Goal: Information Seeking & Learning: Learn about a topic

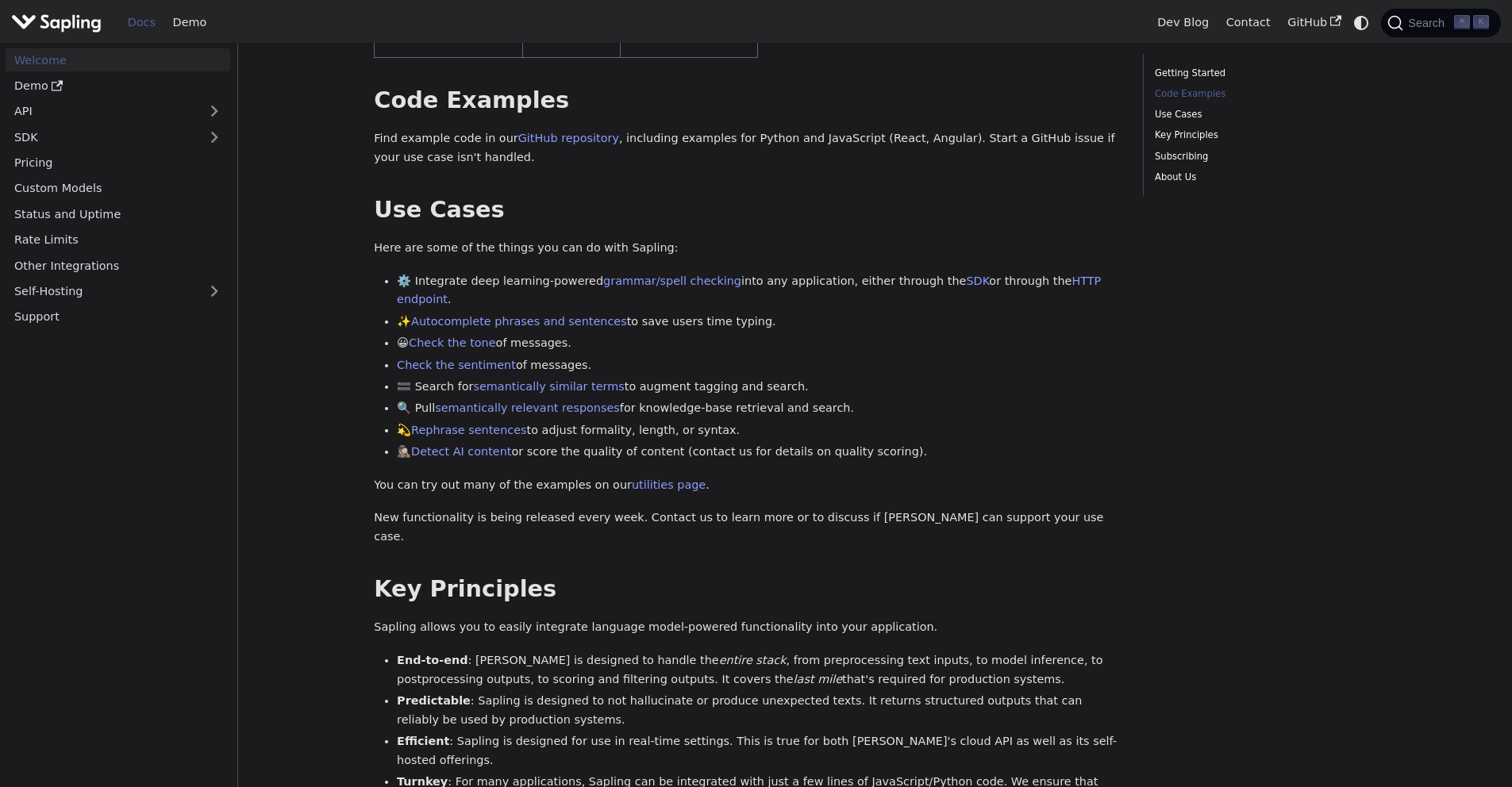
scroll to position [475, 0]
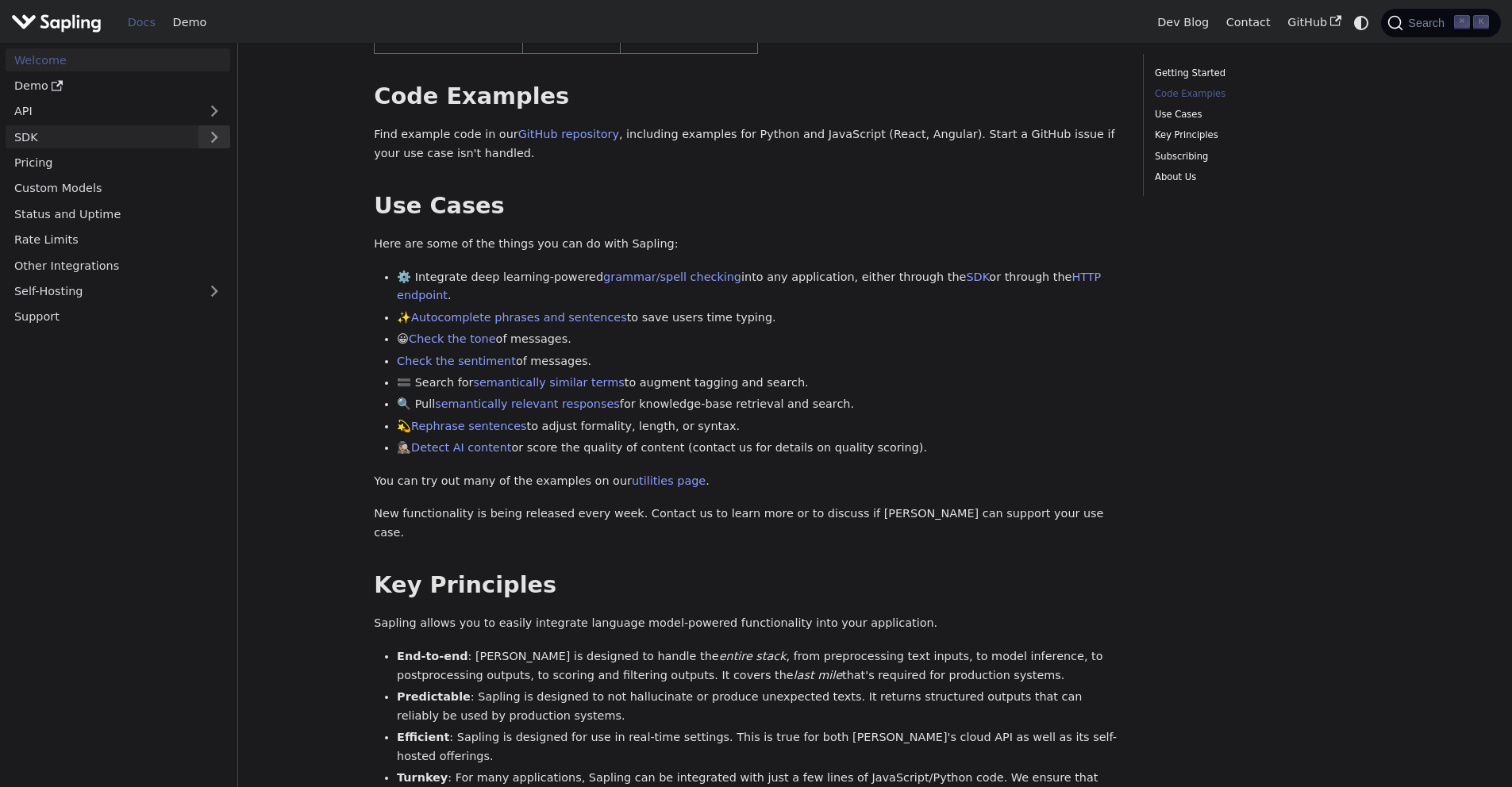
click at [217, 131] on button "Expand sidebar category 'SDK'" at bounding box center [214, 137] width 32 height 23
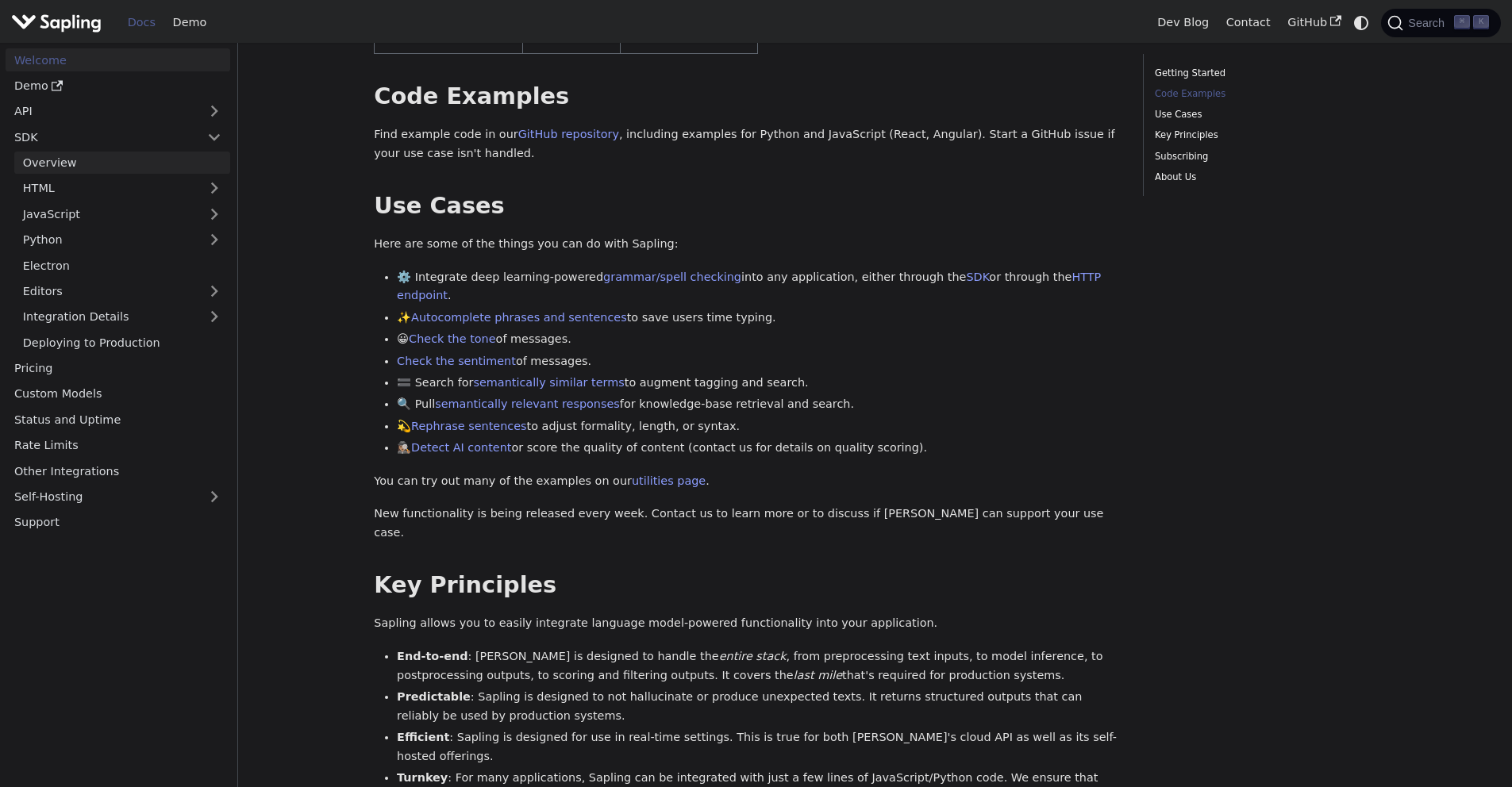
click at [206, 167] on link "Overview" at bounding box center [122, 163] width 216 height 23
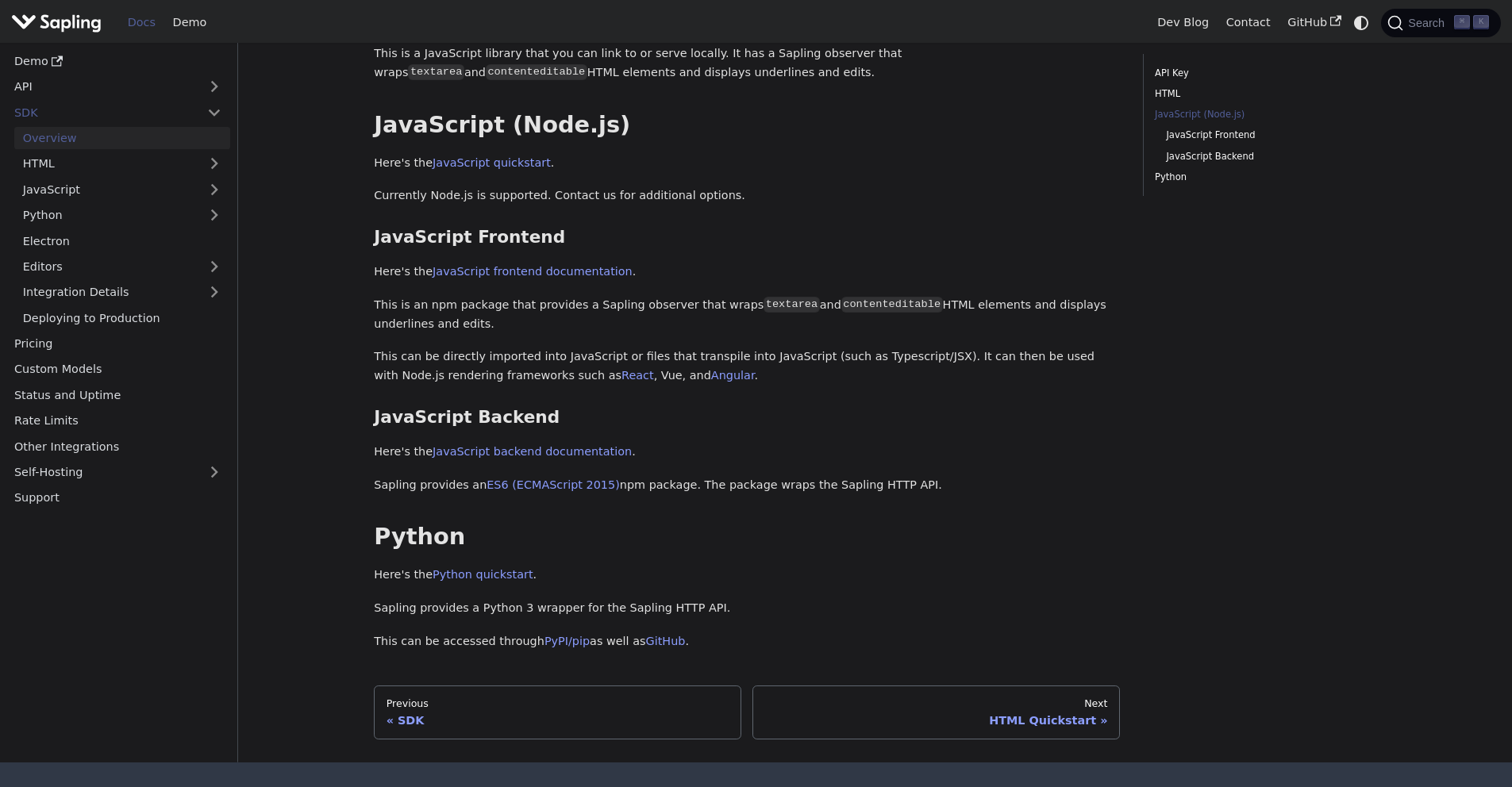
scroll to position [418, 0]
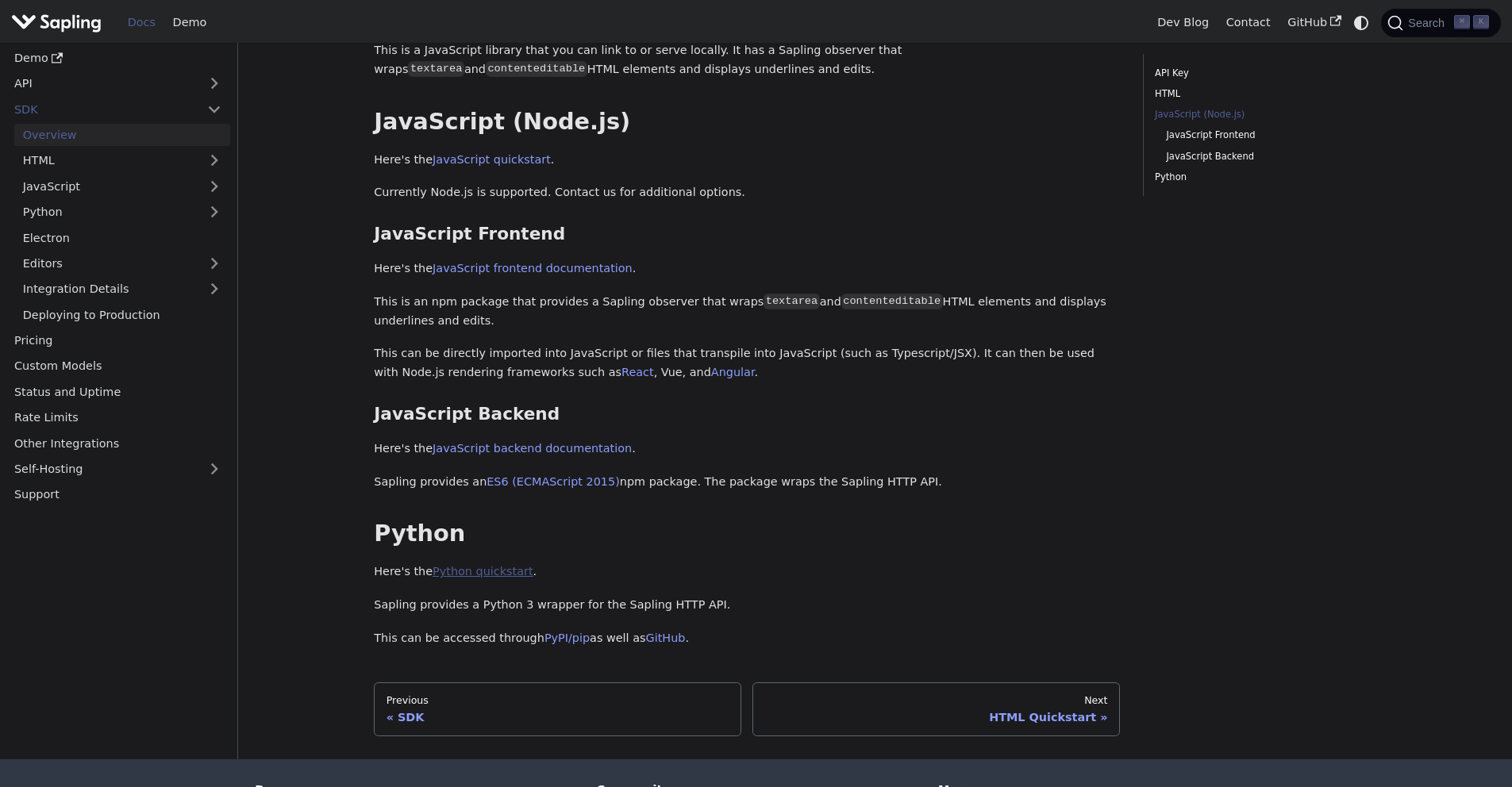
click at [498, 569] on link "Python quickstart" at bounding box center [483, 571] width 100 height 12
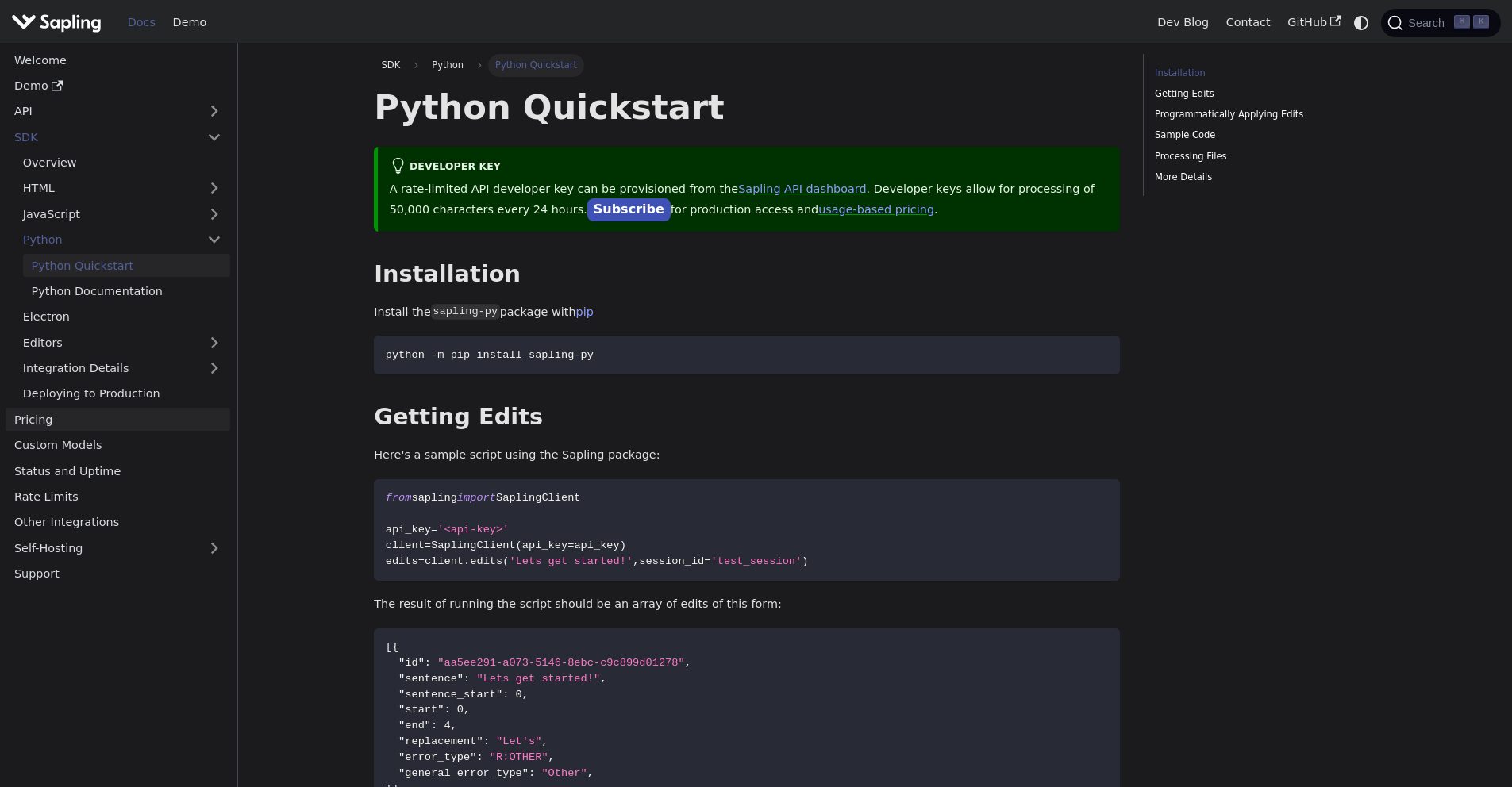
click at [82, 416] on link "Pricing" at bounding box center [118, 420] width 225 height 23
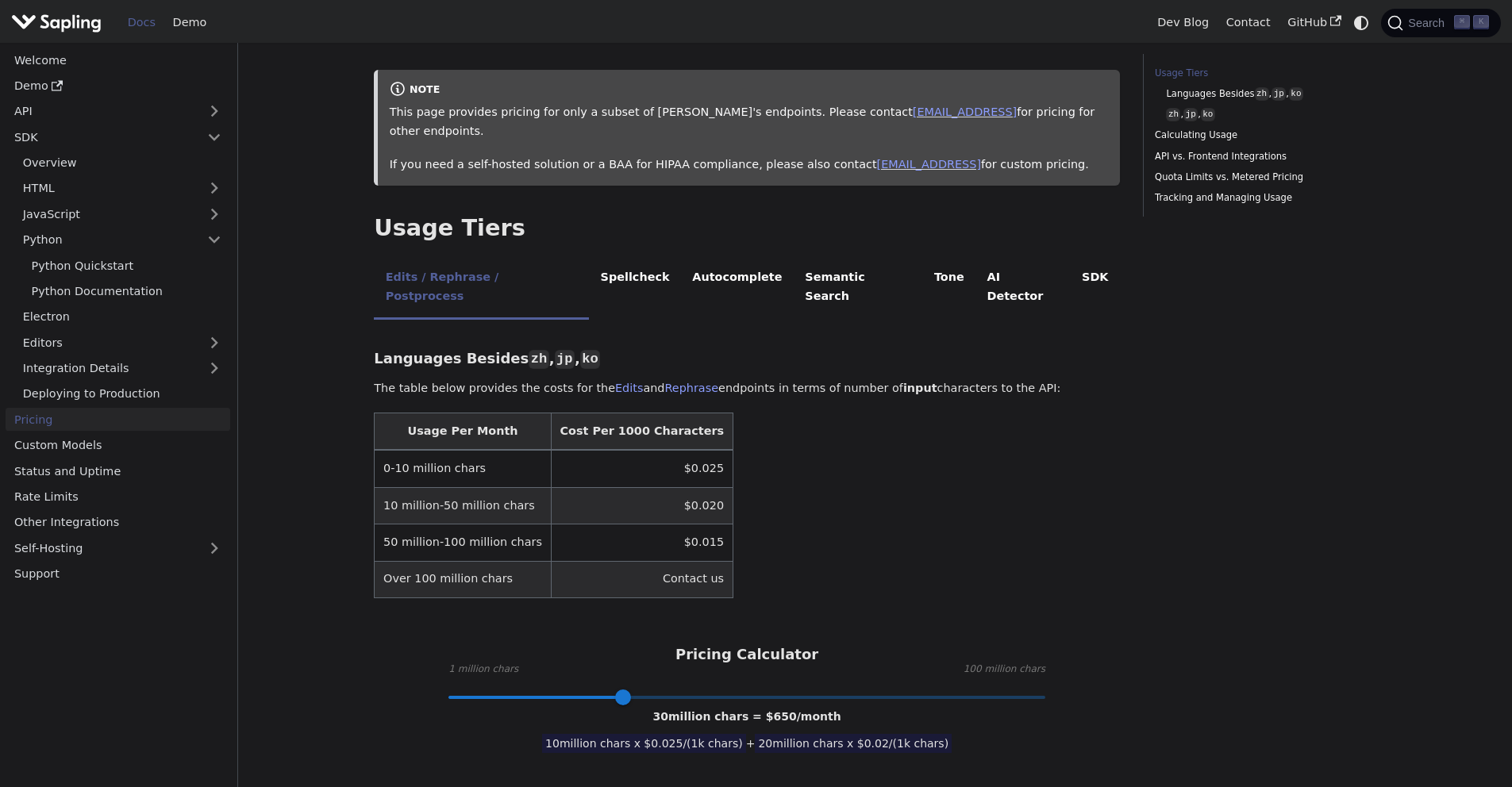
scroll to position [166, 0]
click at [620, 260] on li "Spellcheck" at bounding box center [634, 287] width 92 height 63
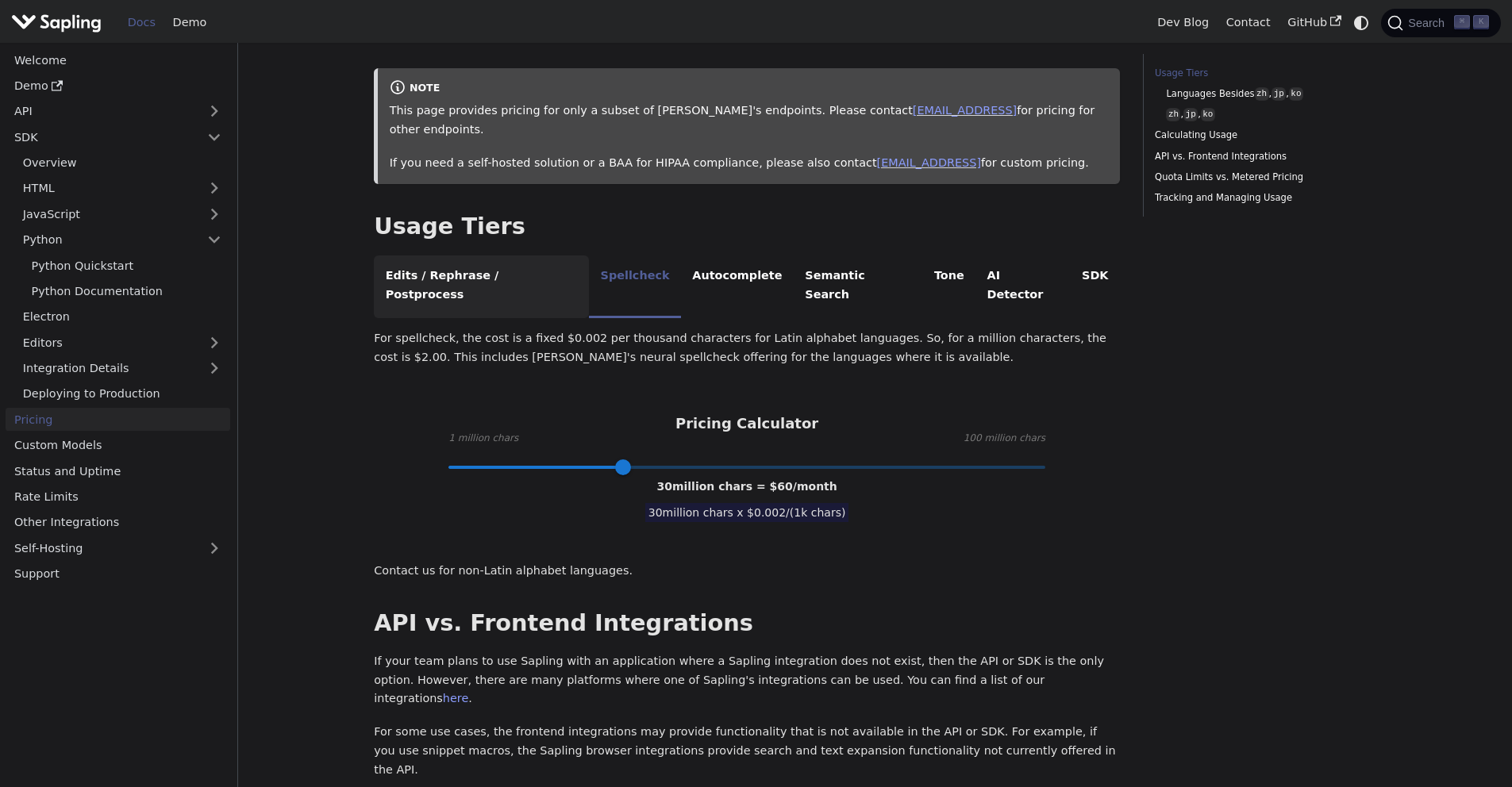
click at [503, 260] on li "Edits / Rephrase / Postprocess" at bounding box center [481, 287] width 215 height 63
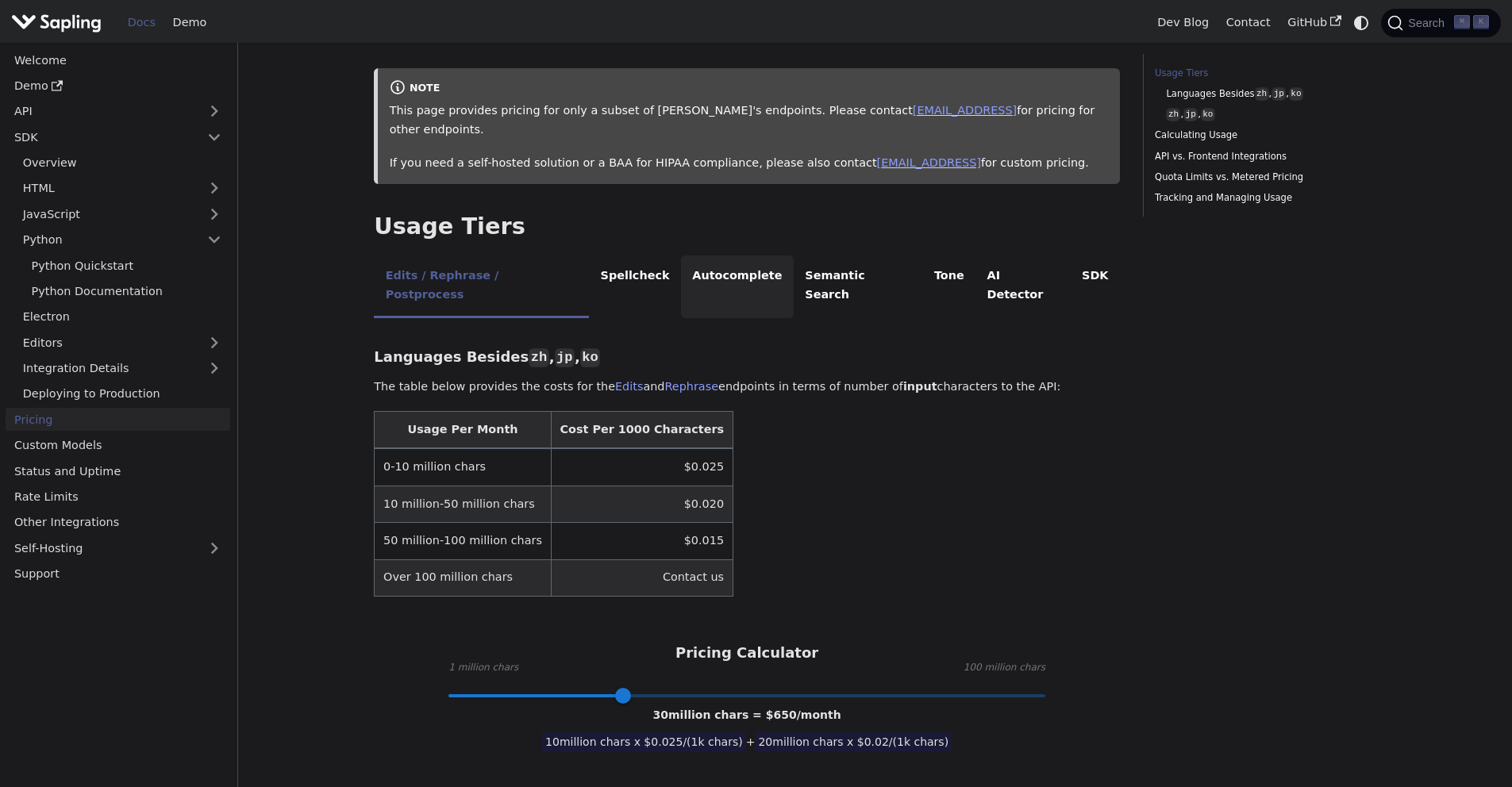
click at [681, 255] on li "Autocomplete" at bounding box center [737, 287] width 113 height 63
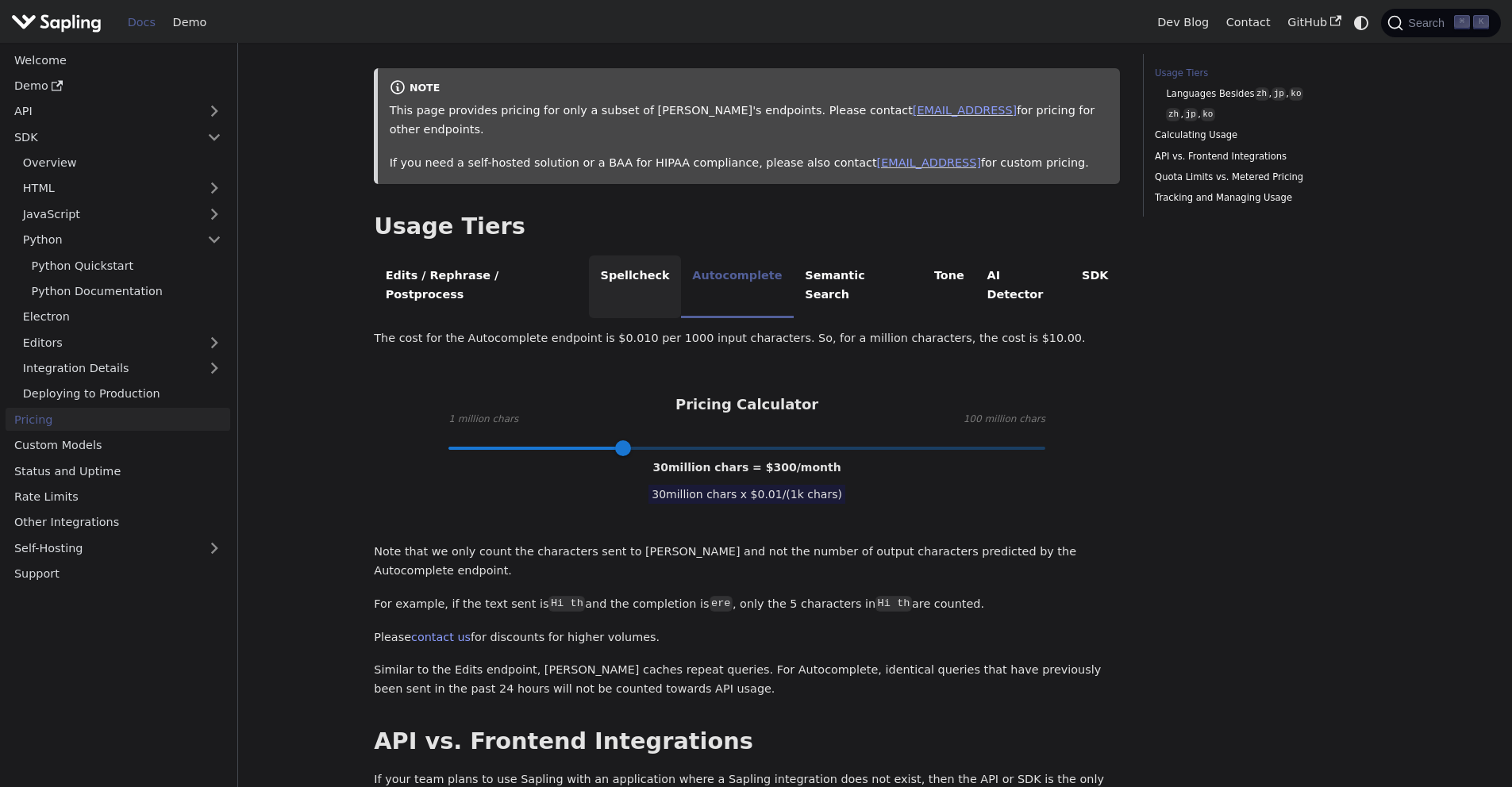
click at [605, 257] on li "Spellcheck" at bounding box center [634, 287] width 92 height 63
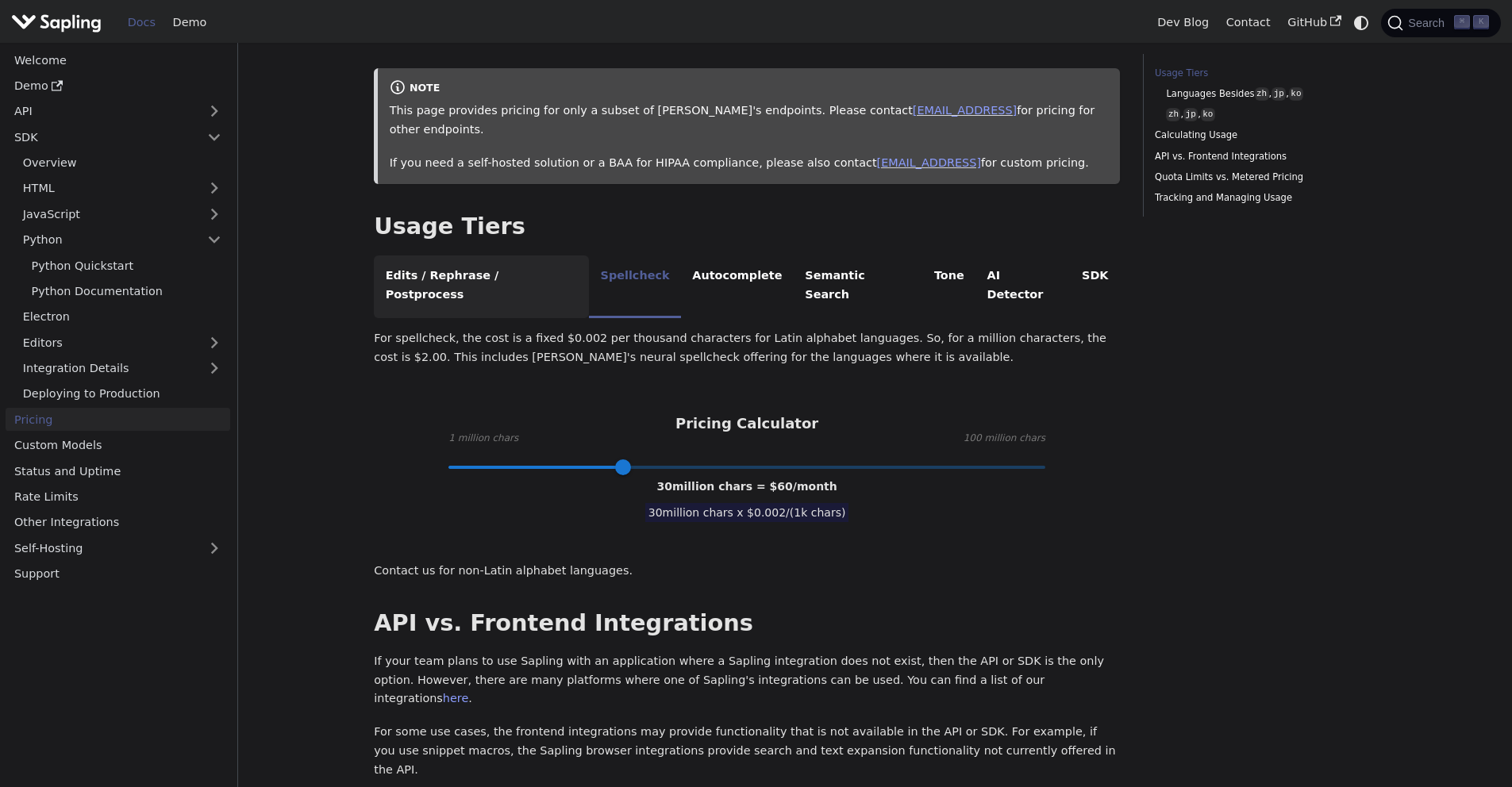
click at [506, 263] on li "Edits / Rephrase / Postprocess" at bounding box center [481, 287] width 215 height 63
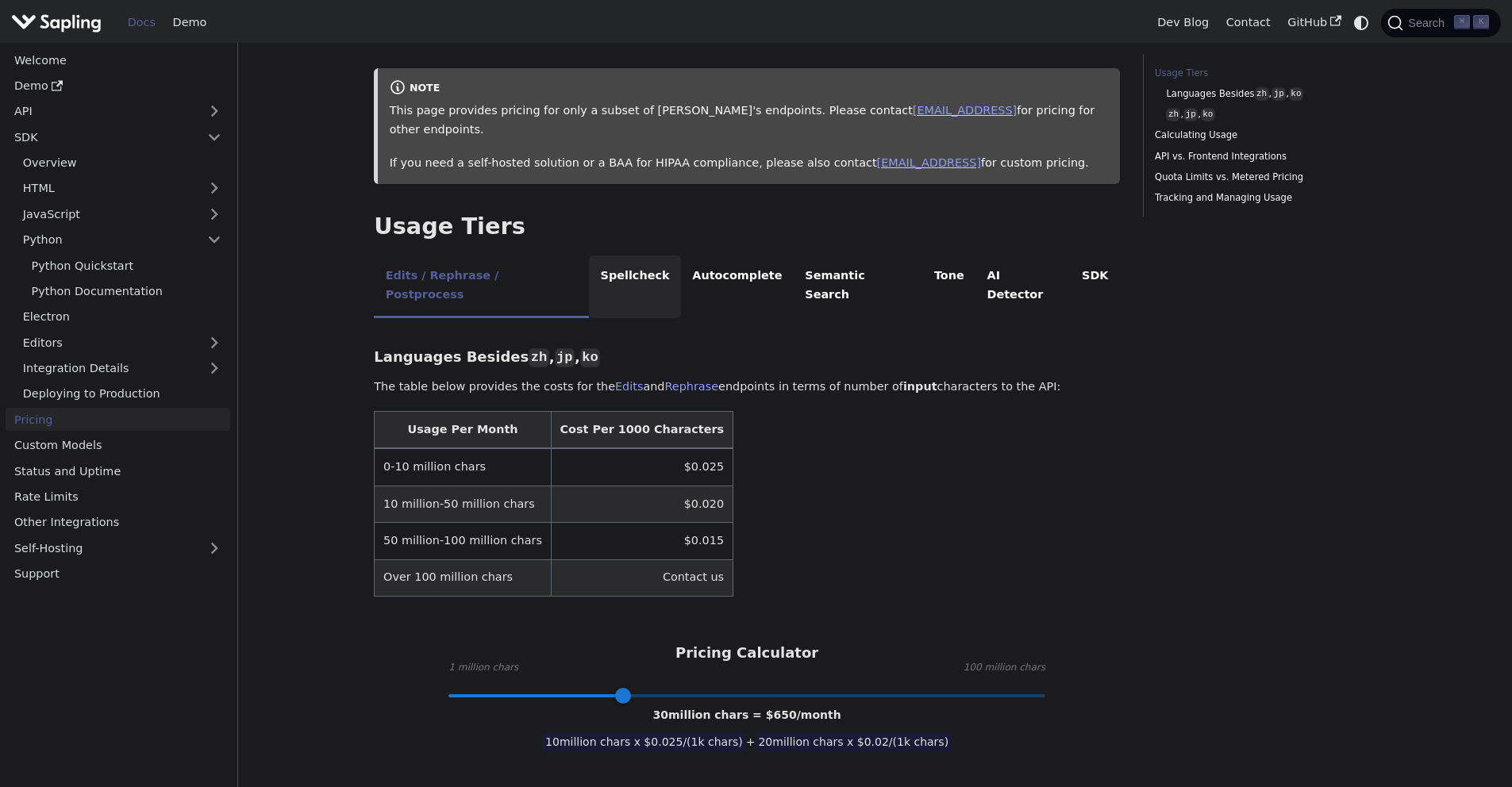
click at [610, 255] on li "Spellcheck" at bounding box center [634, 287] width 92 height 63
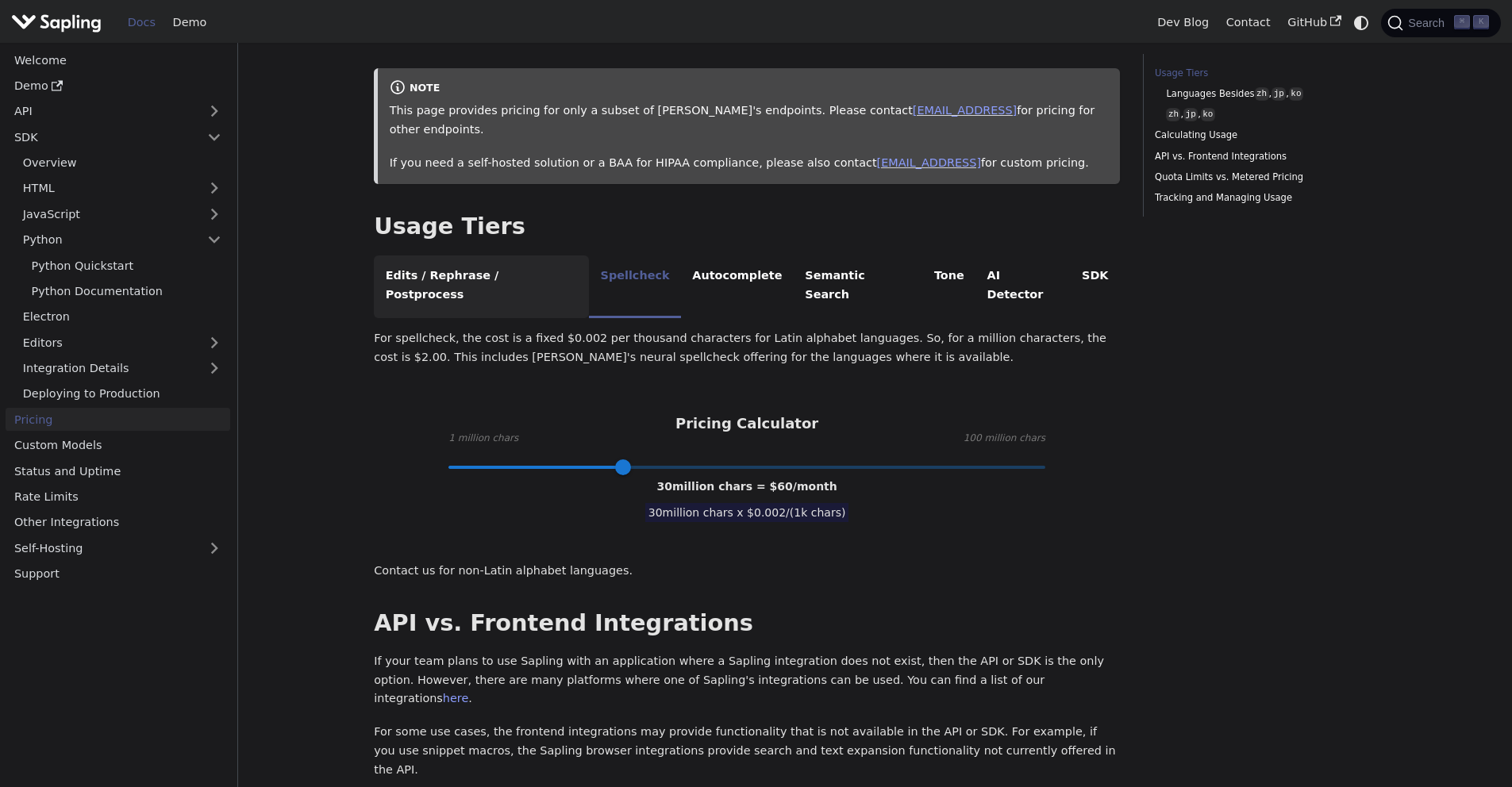
click at [506, 255] on li "Edits / Rephrase / Postprocess" at bounding box center [481, 287] width 215 height 63
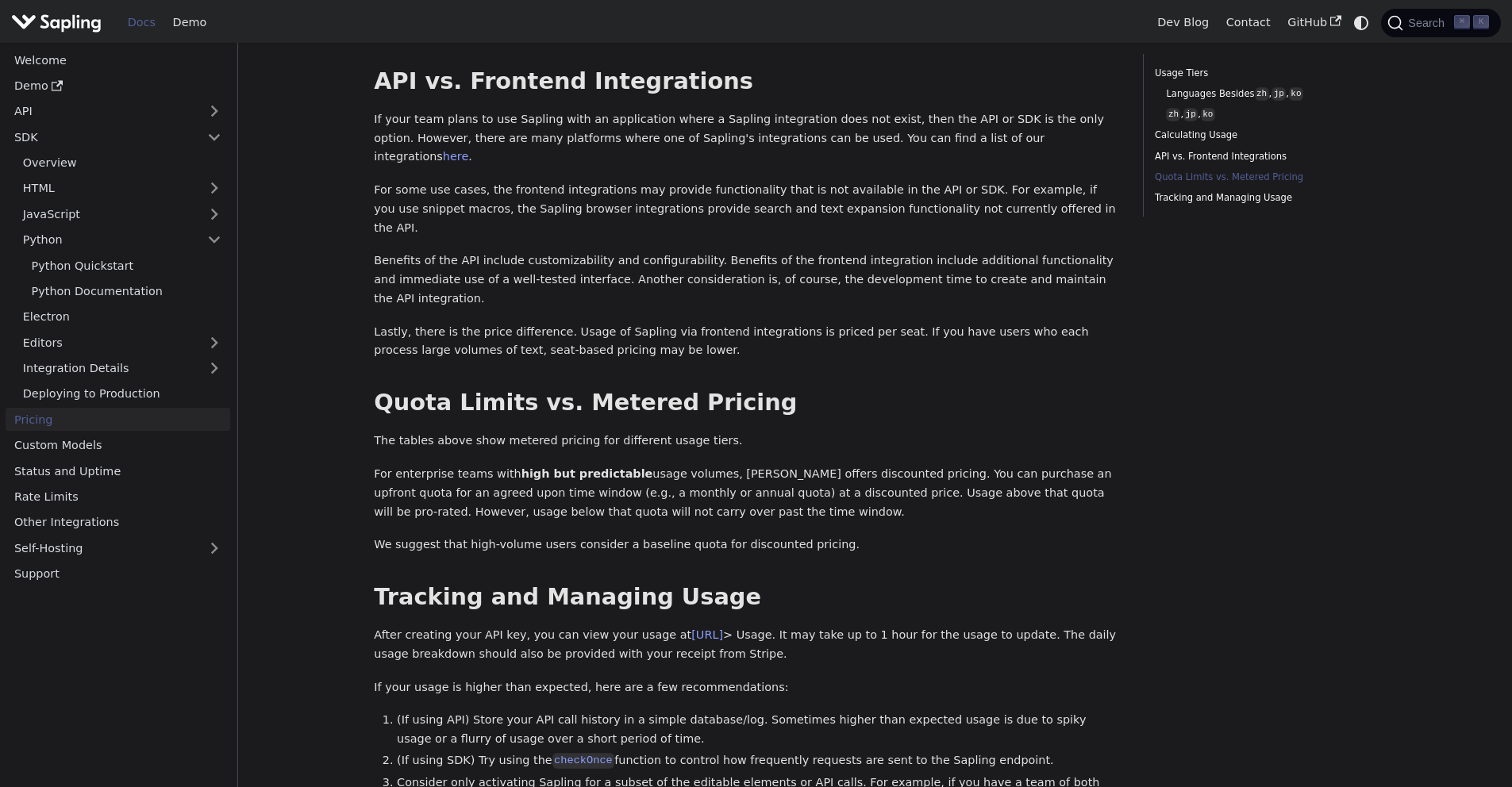
scroll to position [1760, 0]
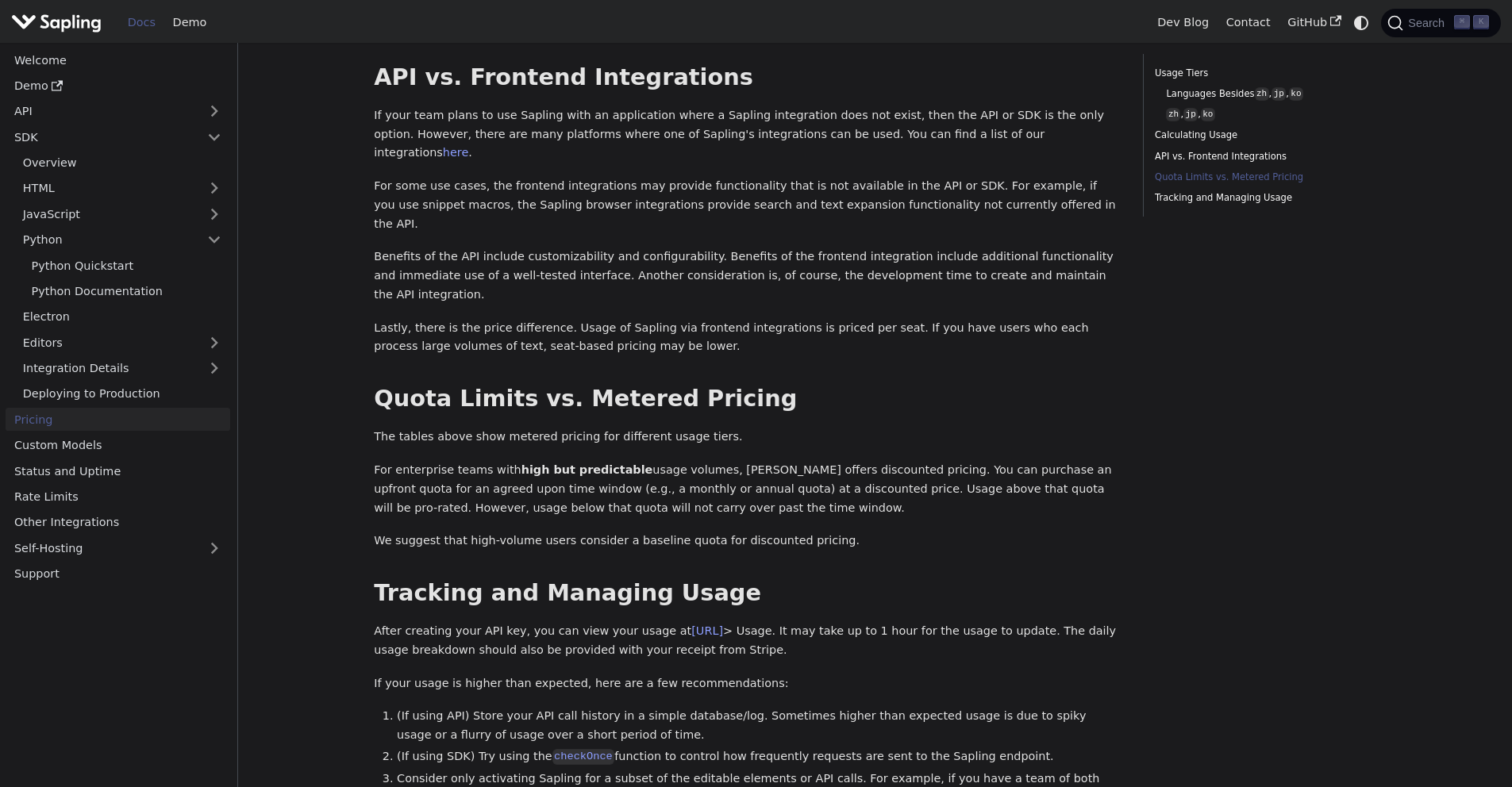
click at [56, 27] on img "Main" at bounding box center [56, 22] width 90 height 23
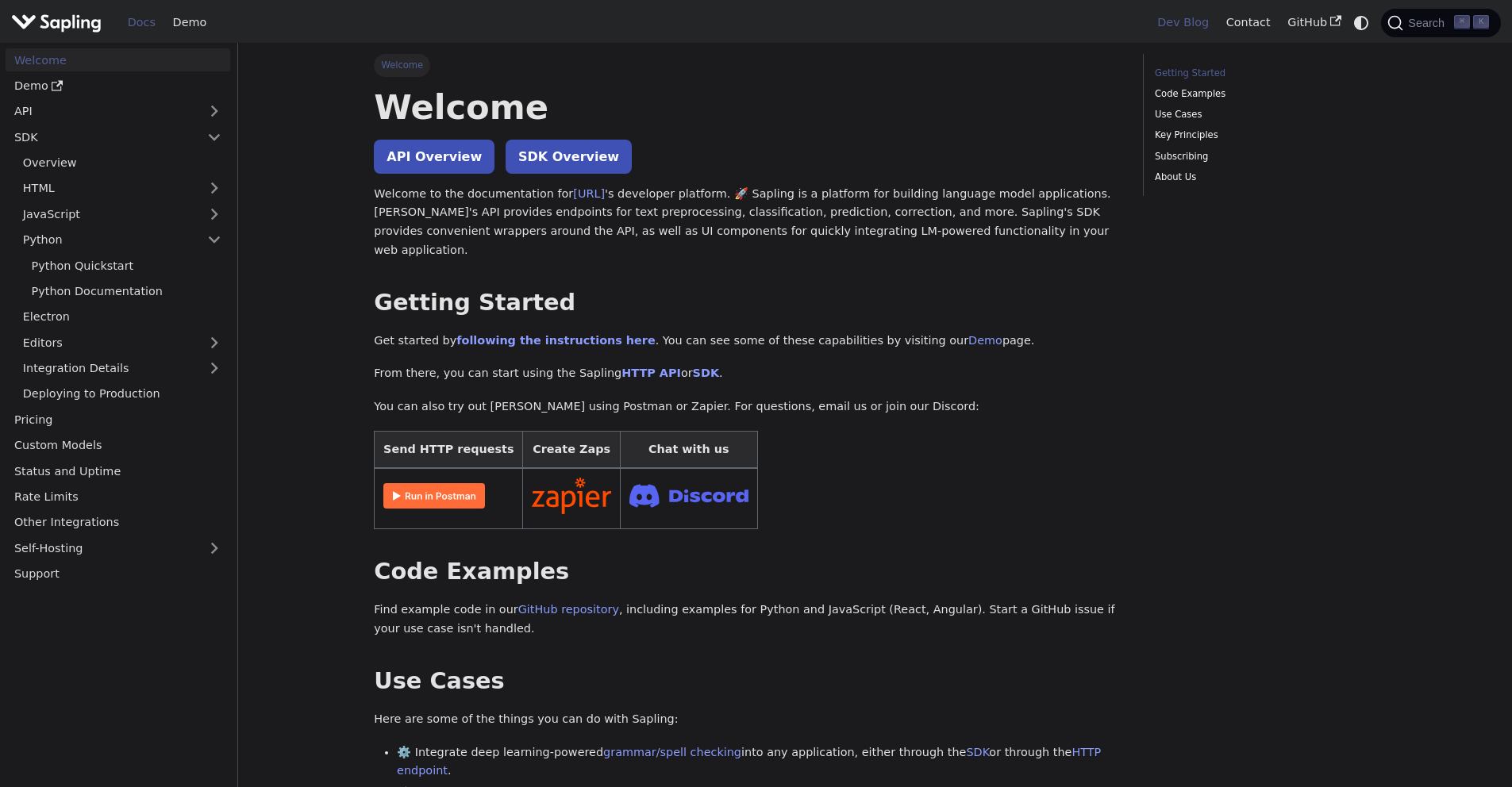
click at [1207, 21] on link "Dev Blog" at bounding box center [1183, 22] width 68 height 25
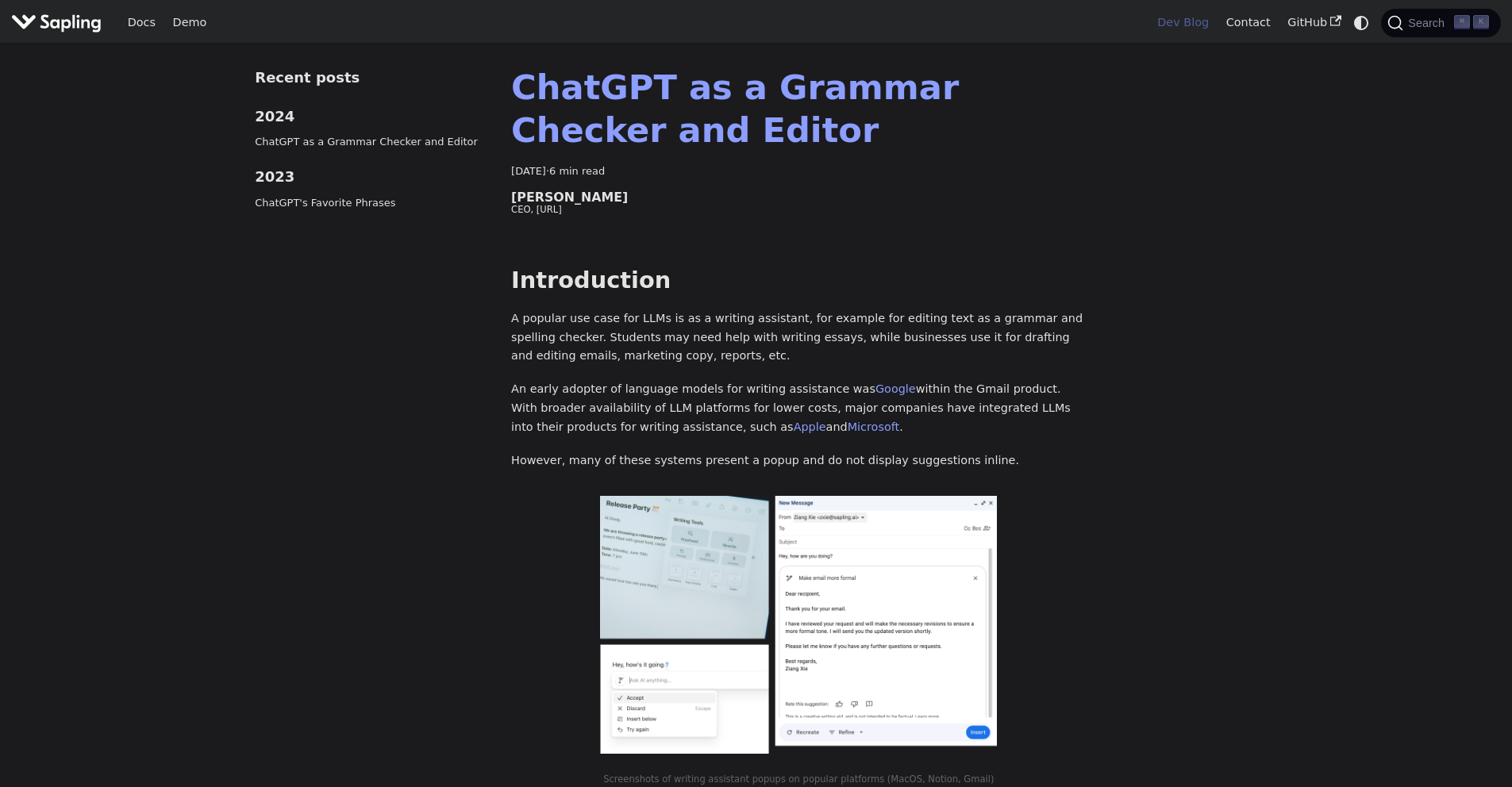
click at [36, 28] on img "Main" at bounding box center [56, 22] width 90 height 23
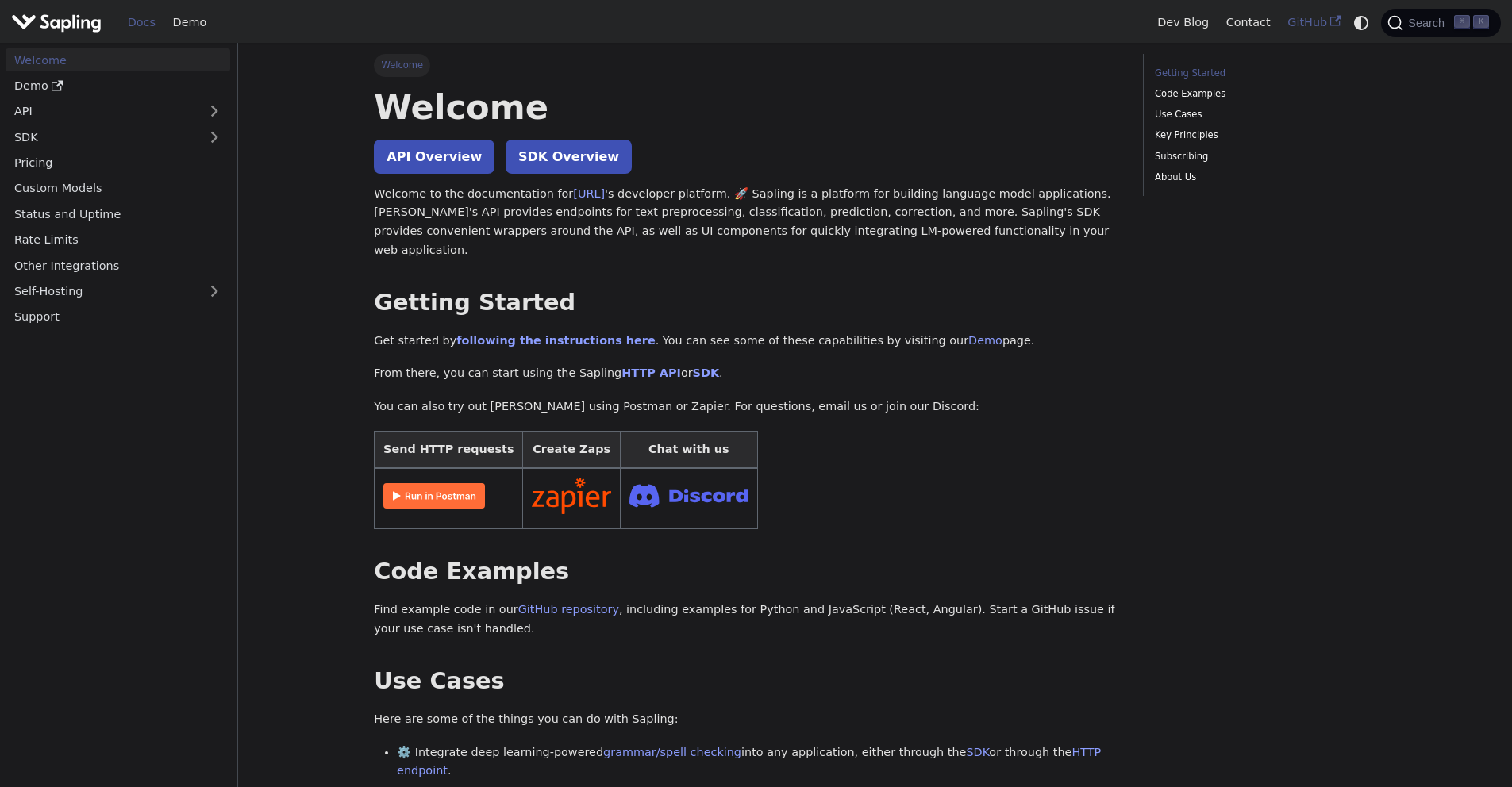
click at [1316, 25] on link "GitHub" at bounding box center [1314, 22] width 70 height 25
